Goal: Complete application form: Complete application form

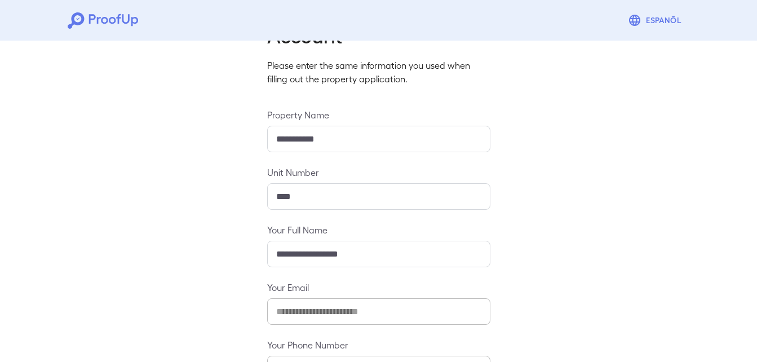
scroll to position [149, 0]
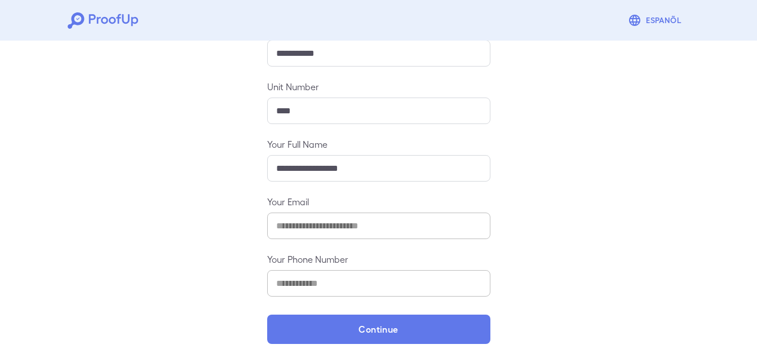
drag, startPoint x: 417, startPoint y: 325, endPoint x: 450, endPoint y: 137, distance: 191.2
click at [417, 325] on button "Continue" at bounding box center [378, 329] width 223 height 29
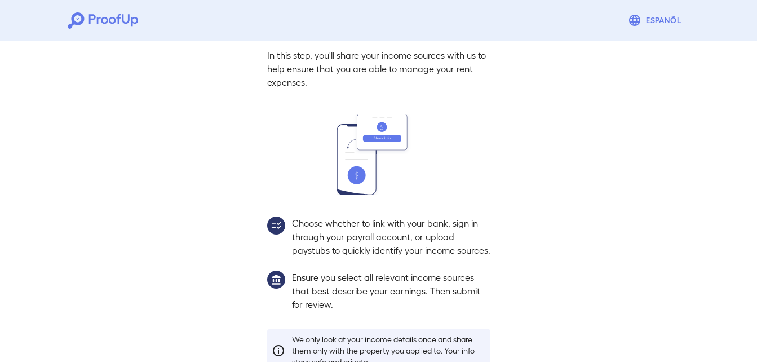
scroll to position [133, 0]
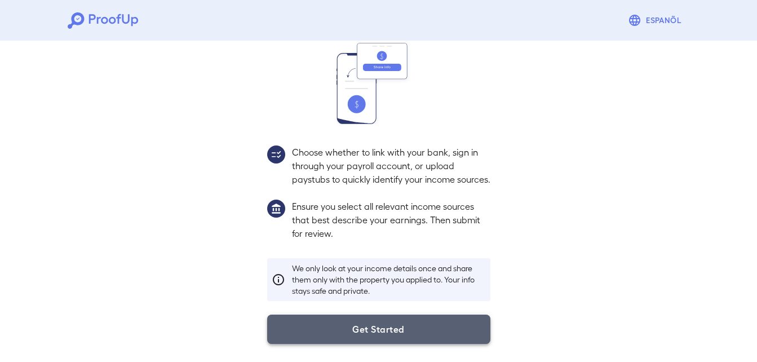
click at [374, 325] on button "Get Started" at bounding box center [378, 329] width 223 height 29
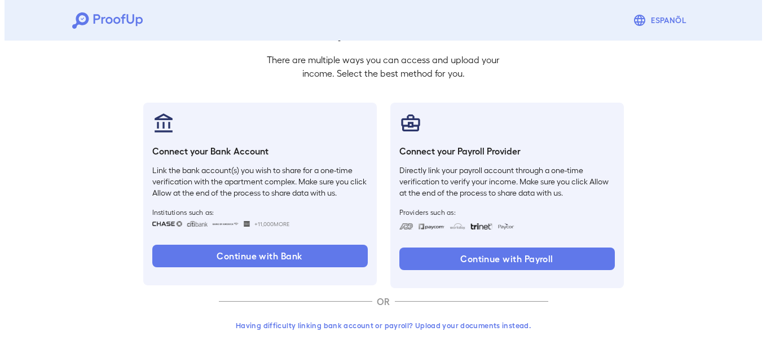
scroll to position [69, 0]
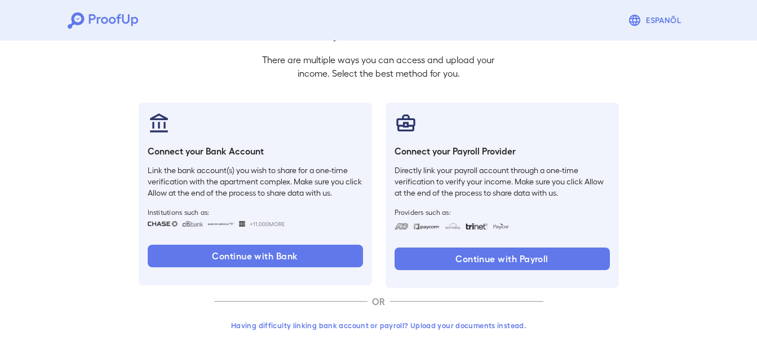
click at [387, 323] on button "Having difficulty linking bank account or payroll? Upload your documents instea…" at bounding box center [378, 325] width 329 height 20
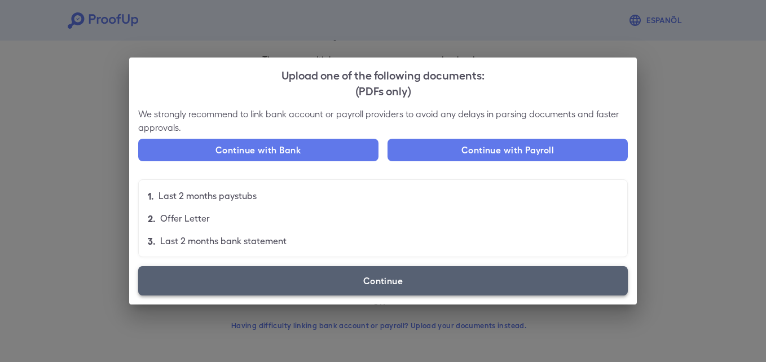
click at [392, 280] on label "Continue" at bounding box center [382, 280] width 489 height 29
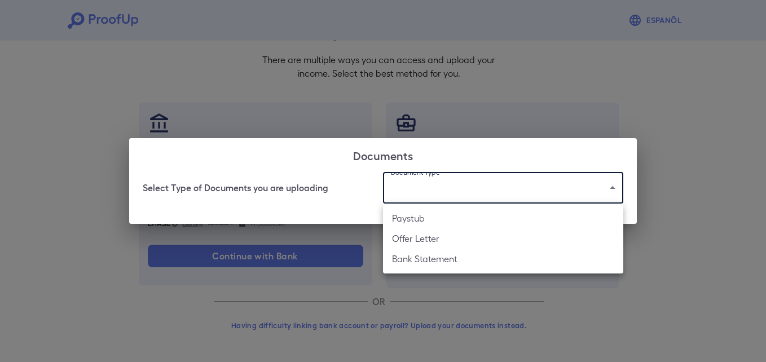
click at [456, 198] on body "Espanõl Go back How Would You Like to Verify Your Income? There are multiple wa…" at bounding box center [383, 146] width 766 height 431
click at [442, 255] on li "Bank Statement" at bounding box center [503, 259] width 240 height 20
type input "**********"
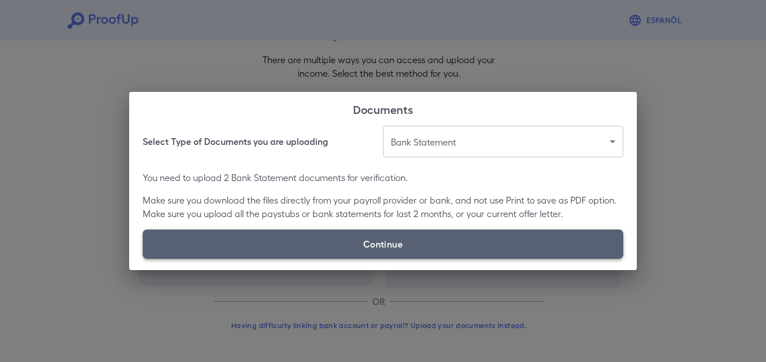
click at [286, 241] on label "Continue" at bounding box center [383, 243] width 480 height 29
click at [143, 258] on input "Continue" at bounding box center [143, 258] width 1 height 1
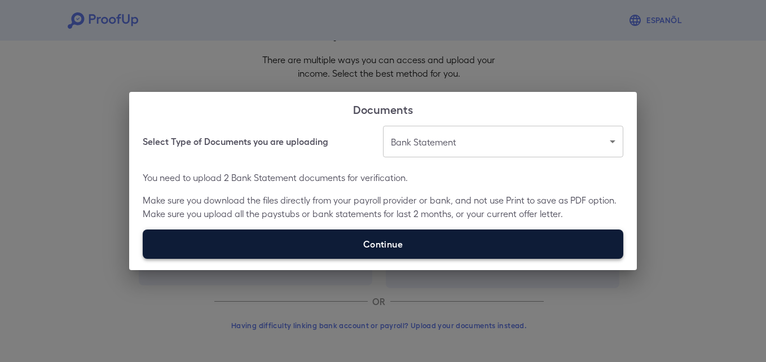
type input "**********"
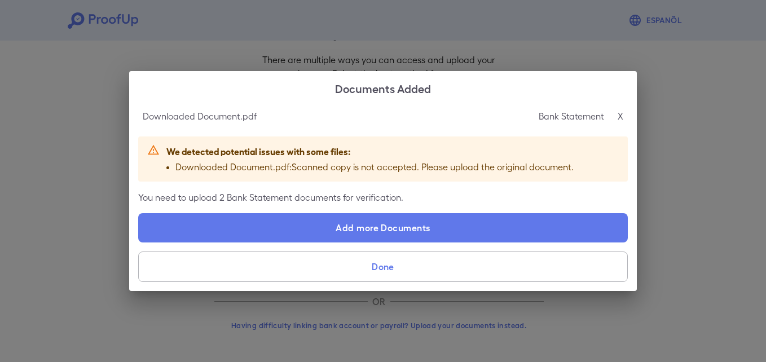
click at [618, 117] on p "X" at bounding box center [620, 116] width 6 height 14
